Goal: Transaction & Acquisition: Book appointment/travel/reservation

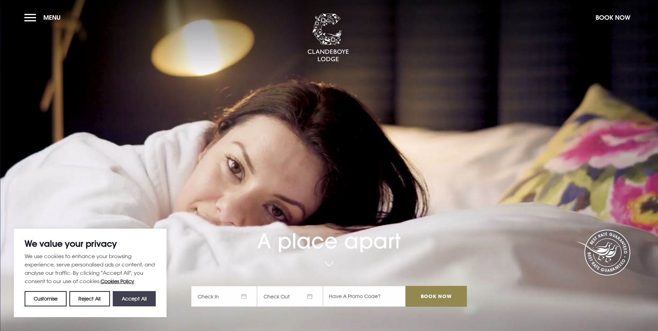
click at [145, 298] on button "Accept All" at bounding box center [134, 298] width 43 height 15
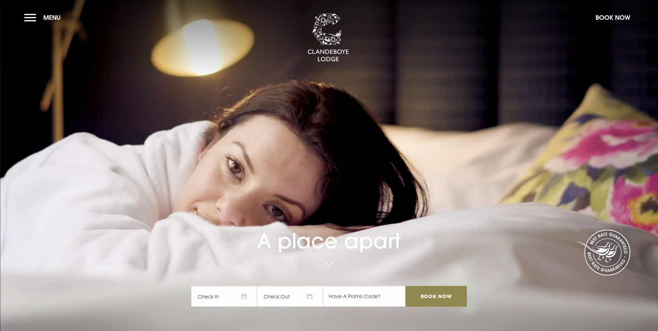
checkbox input "true"
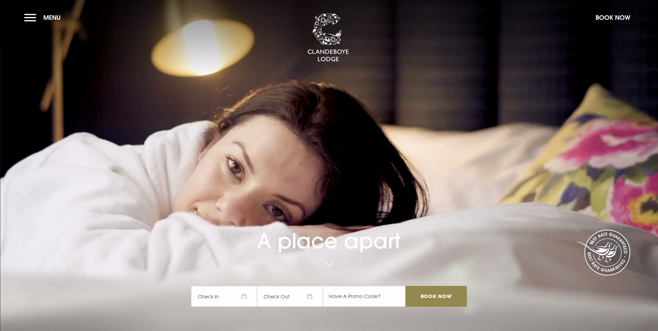
click at [240, 286] on span "Check In" at bounding box center [224, 296] width 66 height 21
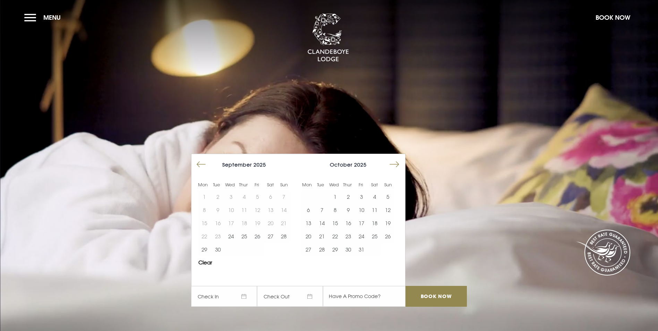
click at [396, 158] on button "Move forward to switch to the next month." at bounding box center [394, 164] width 13 height 13
click at [350, 230] on button "20" at bounding box center [348, 236] width 13 height 13
click at [363, 230] on button "21" at bounding box center [361, 236] width 13 height 13
click at [448, 286] on input "Book Now" at bounding box center [436, 296] width 61 height 21
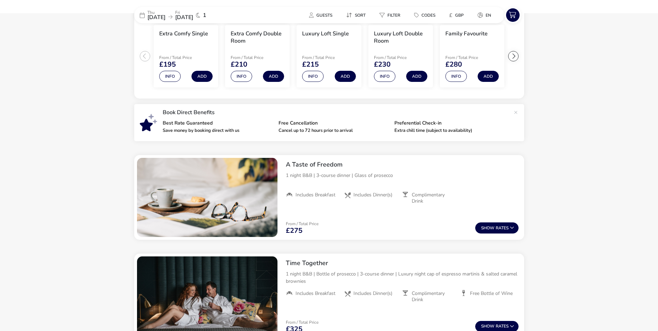
scroll to position [264, 0]
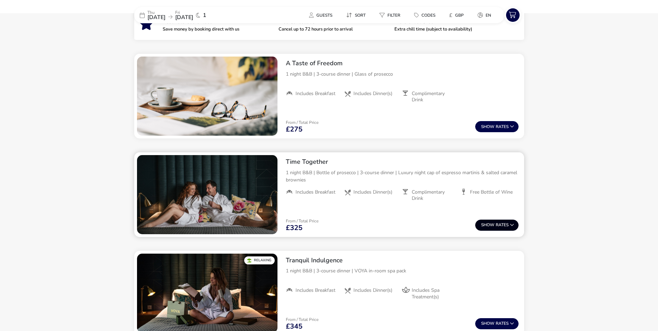
click at [500, 222] on button "Show Rates" at bounding box center [496, 225] width 43 height 11
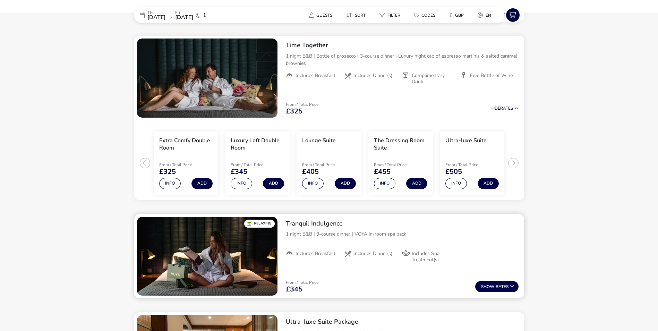
scroll to position [382, 0]
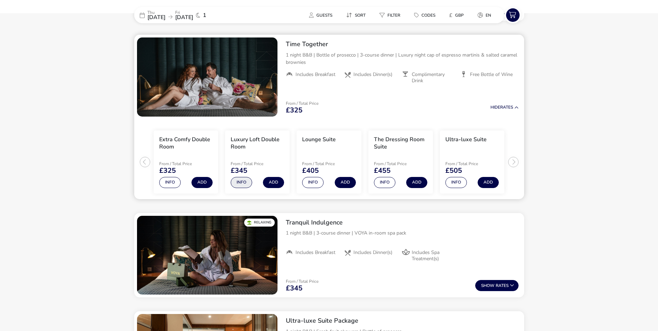
click at [239, 183] on button "Info" at bounding box center [242, 182] width 22 height 11
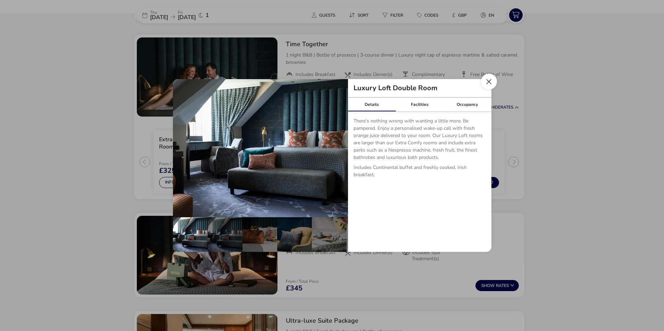
click at [488, 81] on button "Close dialog" at bounding box center [489, 82] width 16 height 16
